Goal: Task Accomplishment & Management: Manage account settings

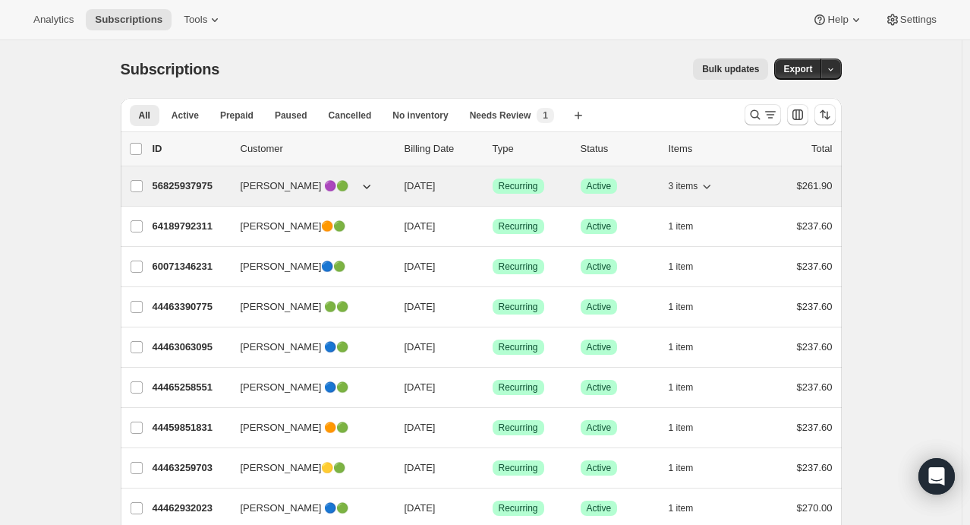
click at [715, 186] on icon "button" at bounding box center [706, 185] width 15 height 15
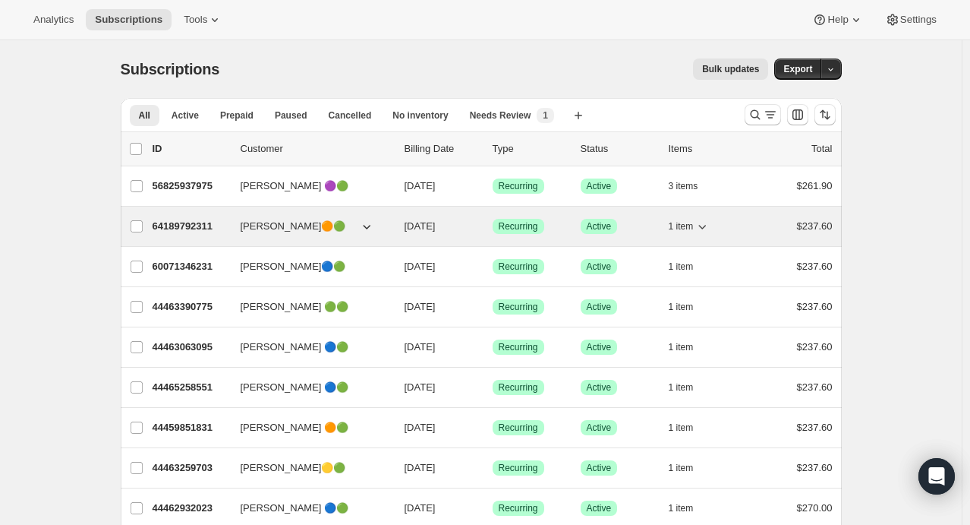
click at [716, 222] on div "1 item" at bounding box center [707, 226] width 76 height 21
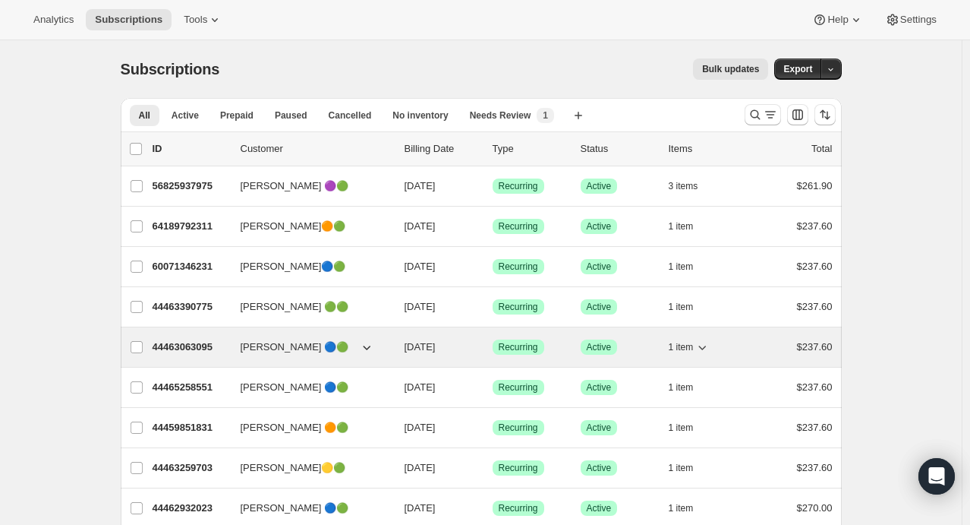
click at [708, 345] on icon "button" at bounding box center [702, 346] width 15 height 15
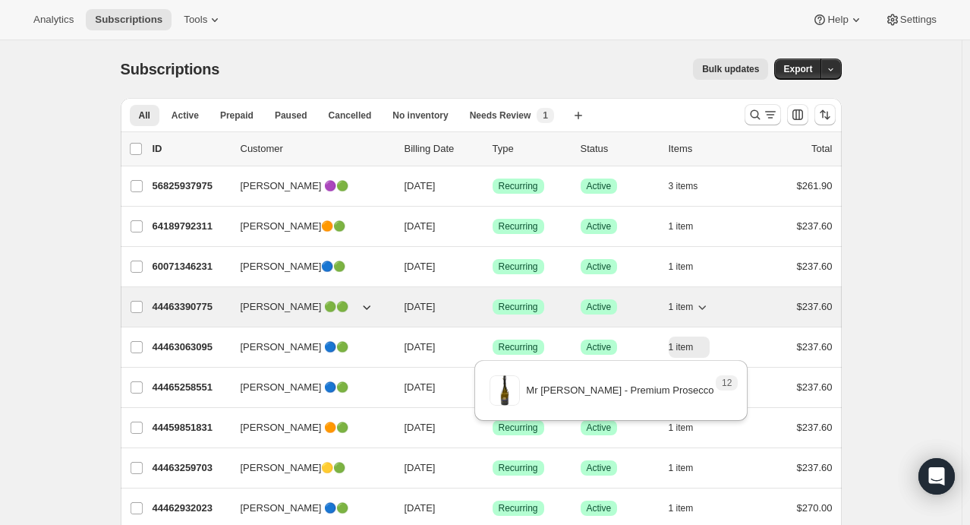
click at [708, 305] on icon "button" at bounding box center [702, 306] width 15 height 15
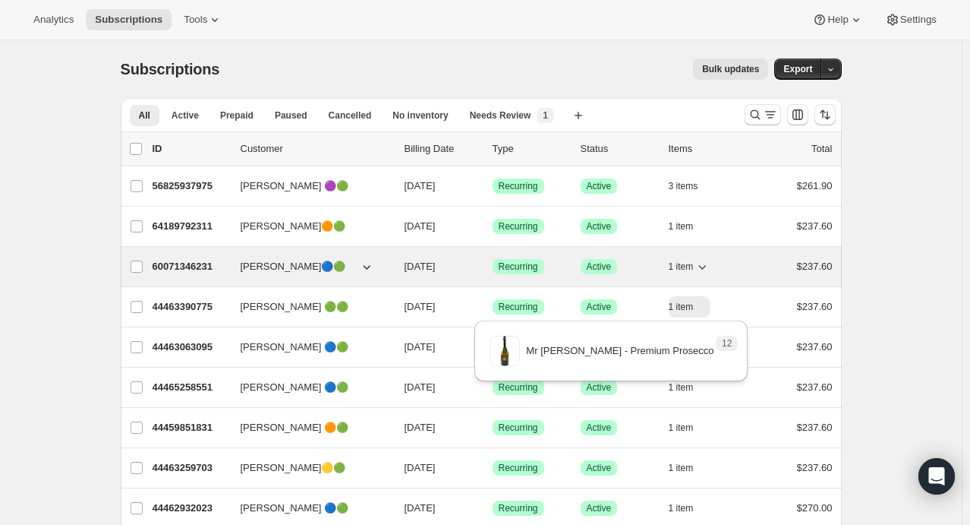
click at [702, 261] on icon "button" at bounding box center [702, 266] width 15 height 15
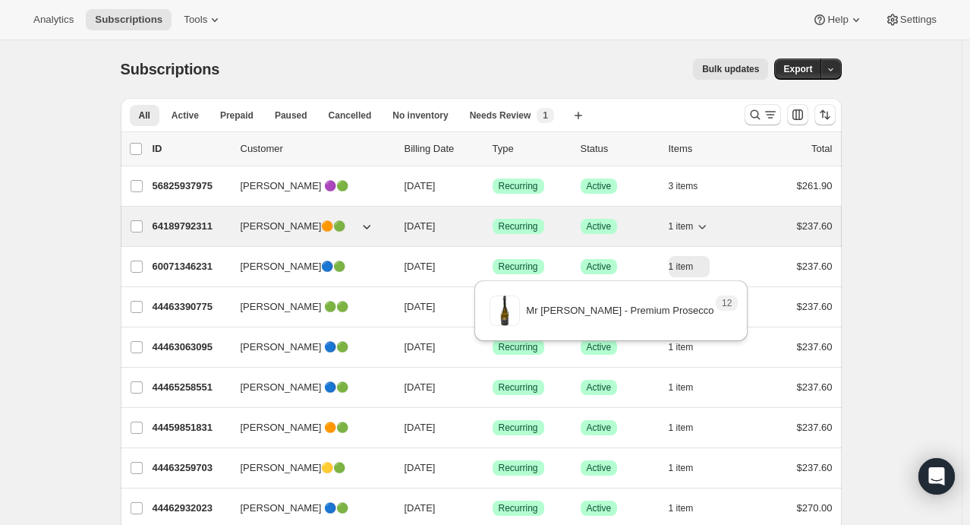
click at [707, 225] on icon "button" at bounding box center [703, 227] width 8 height 5
